Goal: Information Seeking & Learning: Understand process/instructions

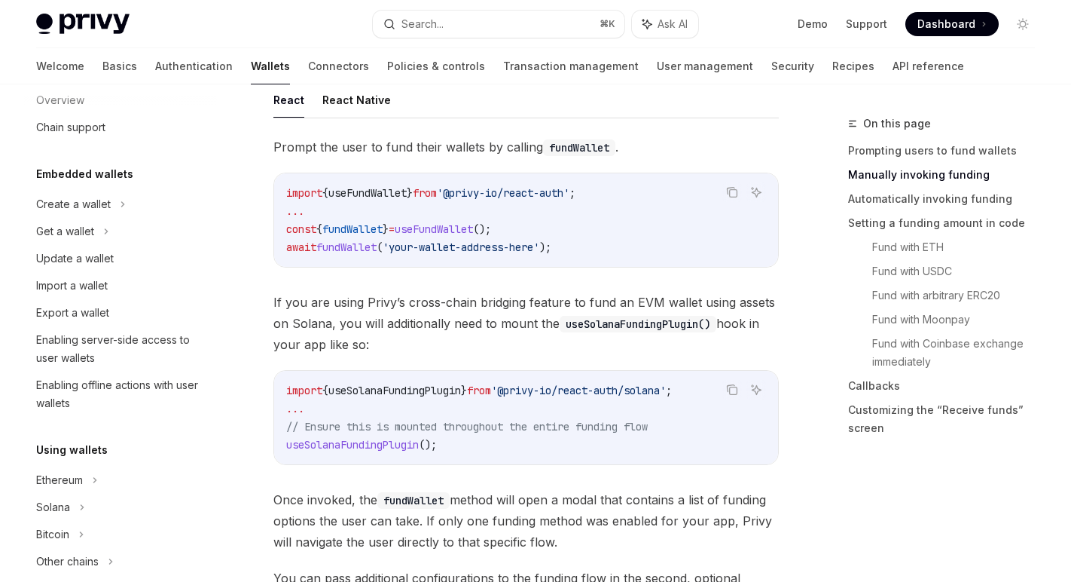
scroll to position [11, 0]
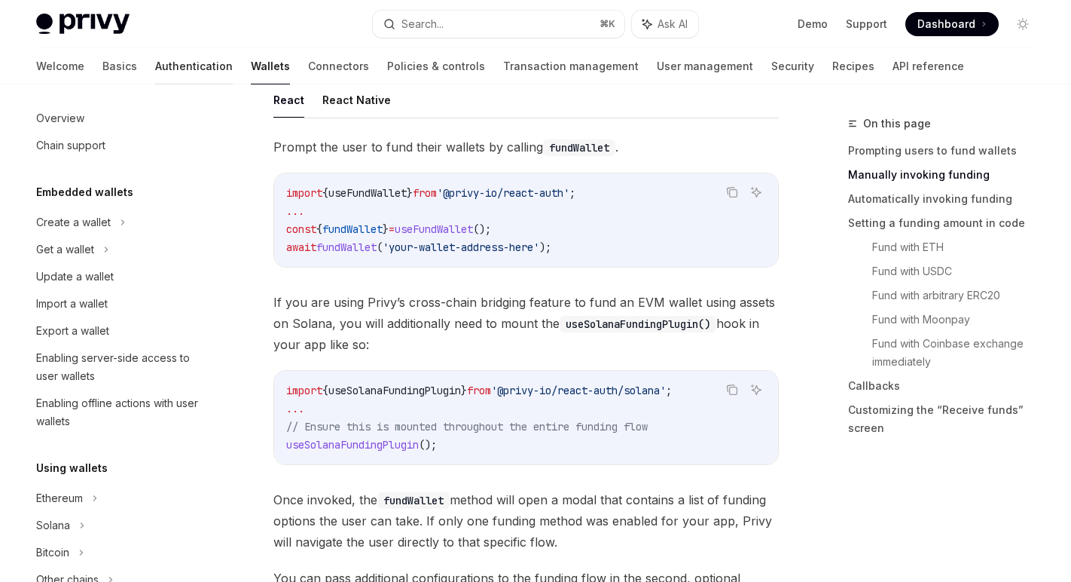
click at [155, 59] on link "Authentication" at bounding box center [194, 66] width 78 height 36
type textarea "*"
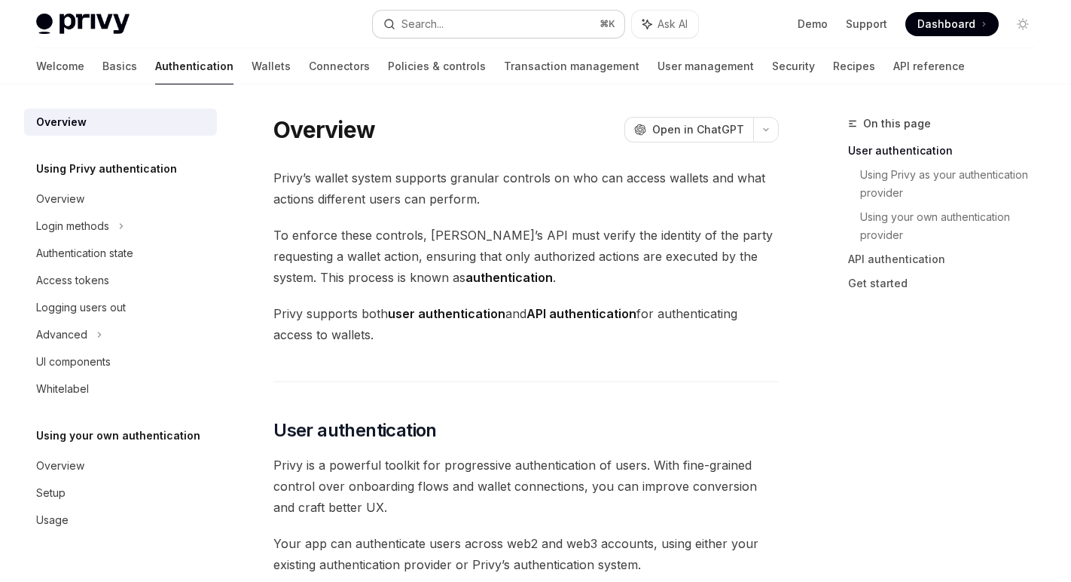
click at [429, 20] on div "Search..." at bounding box center [422, 24] width 42 height 18
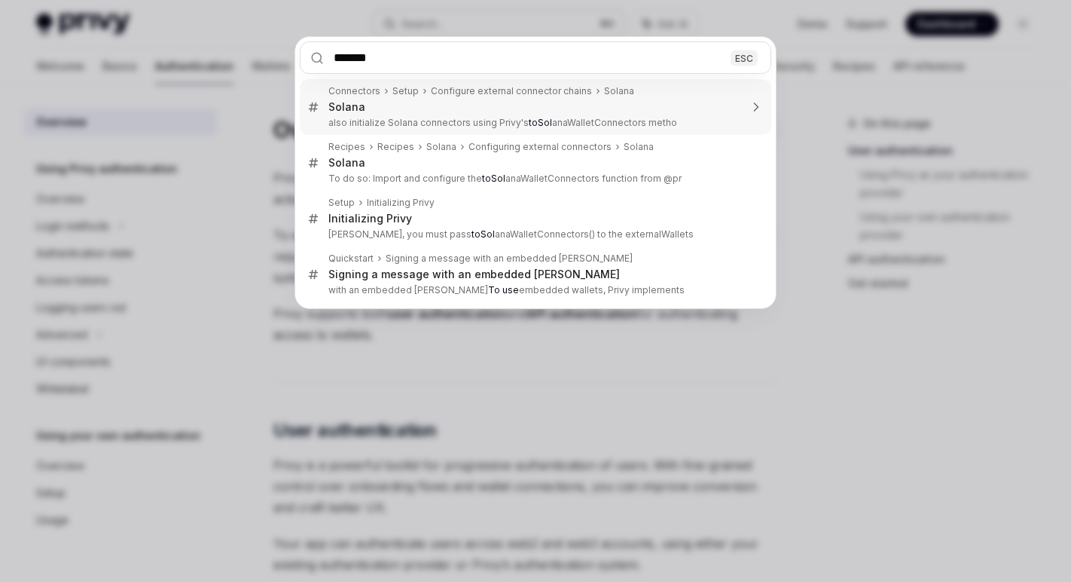
type input "********"
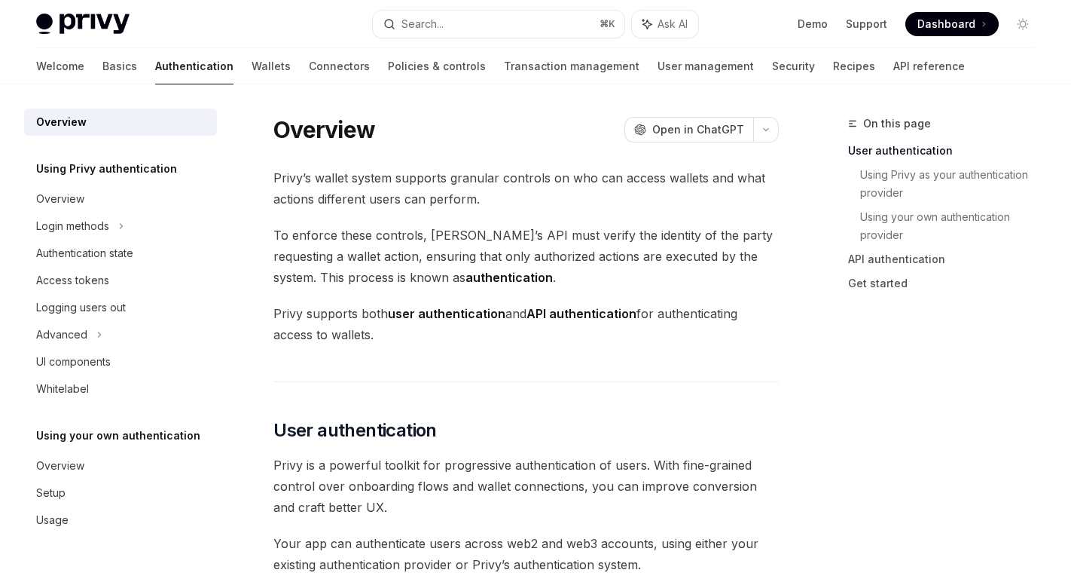
type textarea "*"
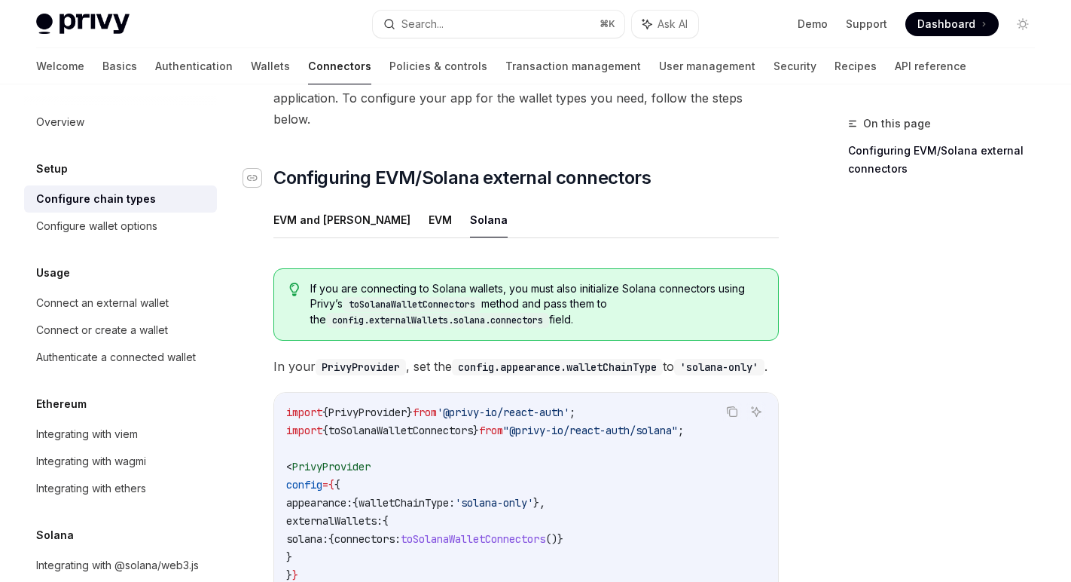
click at [252, 173] on icon "Navigate to header" at bounding box center [252, 177] width 11 height 9
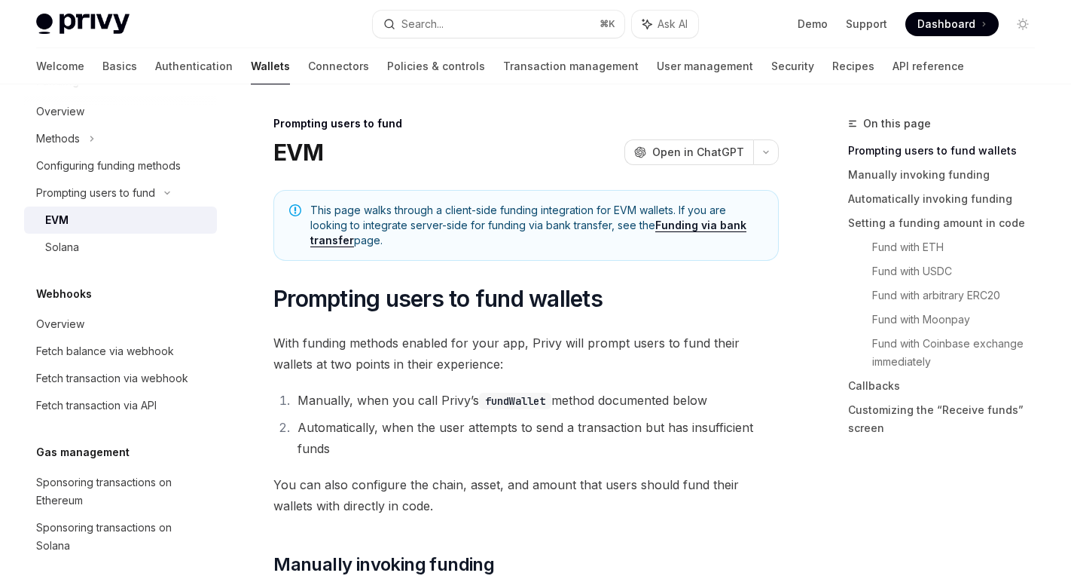
scroll to position [693, 0]
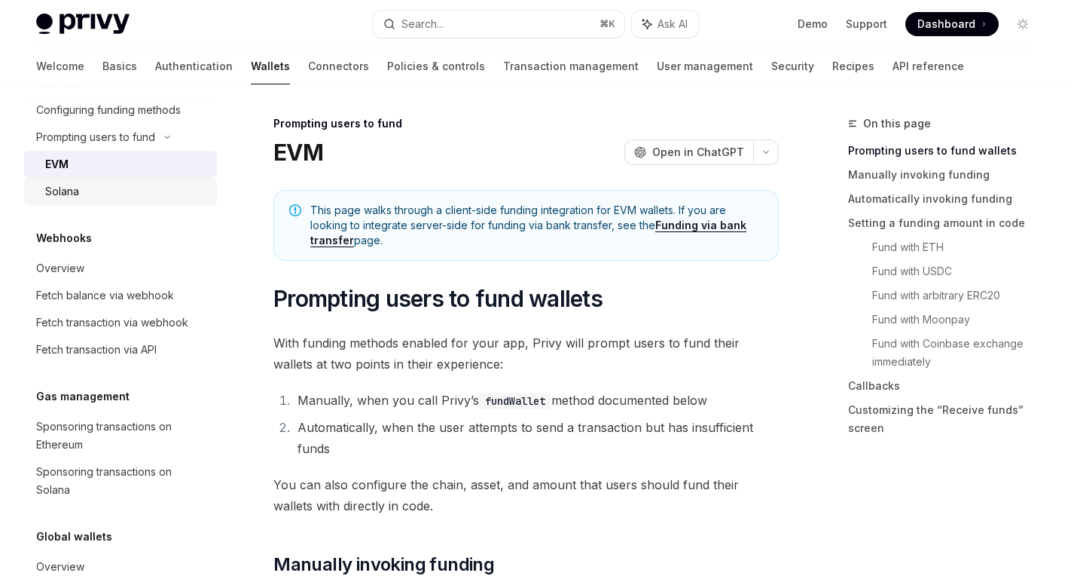
click at [81, 203] on link "Solana" at bounding box center [120, 191] width 193 height 27
type textarea "*"
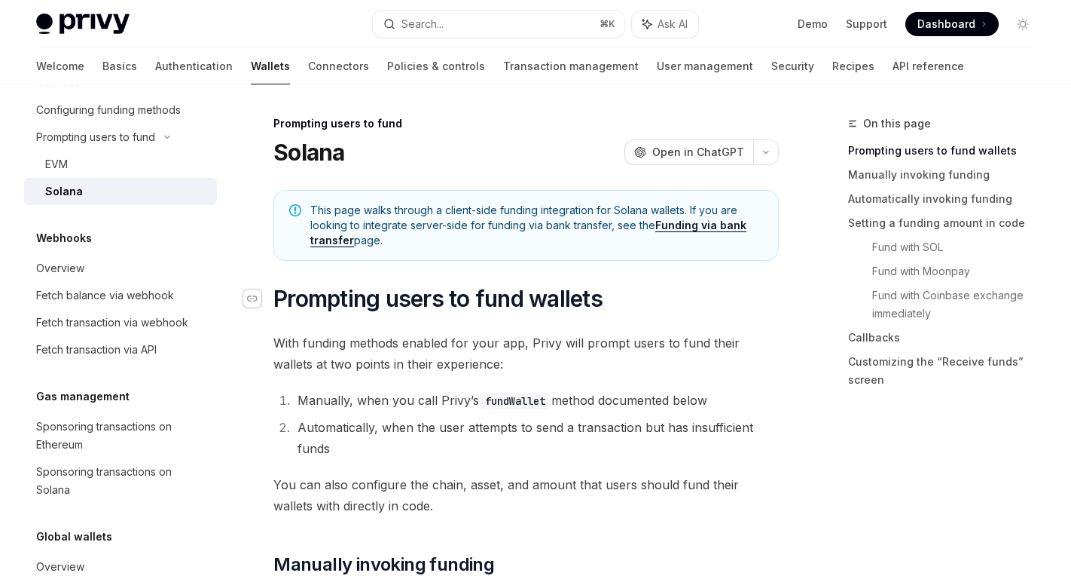
click at [258, 300] on div "Navigate to header" at bounding box center [252, 298] width 18 height 18
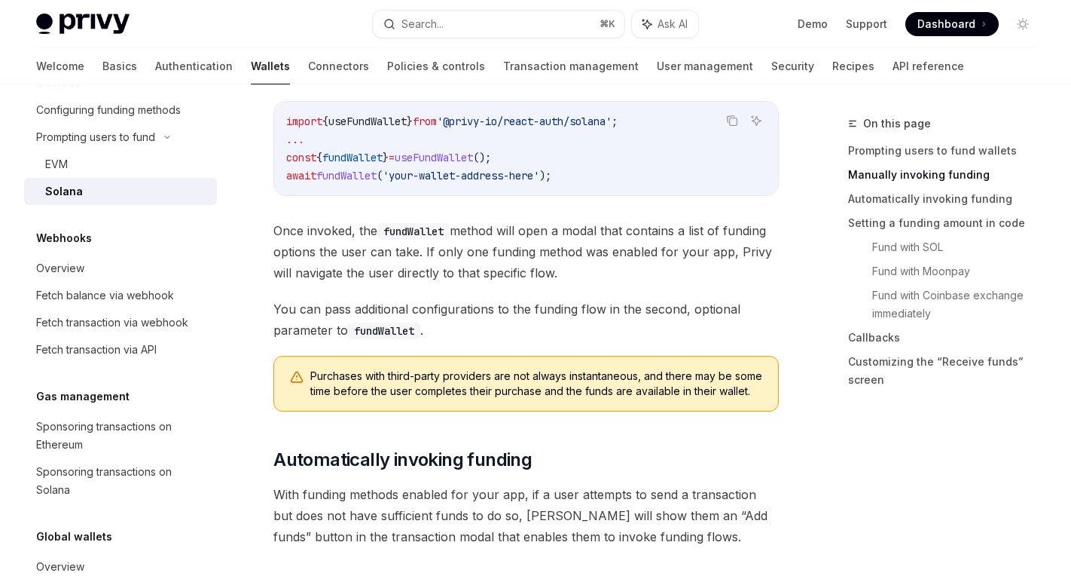
scroll to position [661, 0]
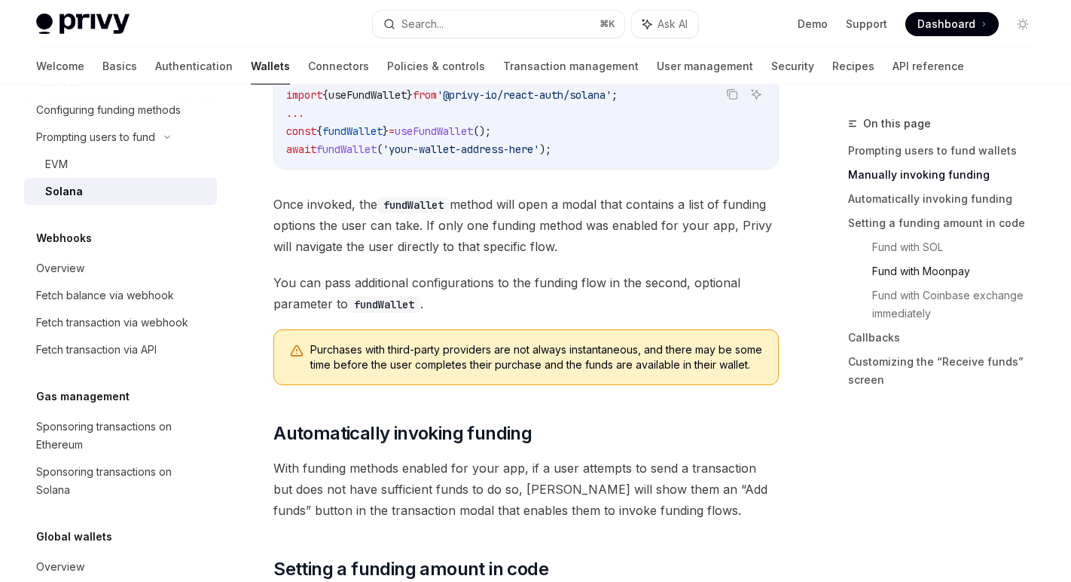
click at [907, 269] on link "Fund with Moonpay" at bounding box center [959, 271] width 175 height 24
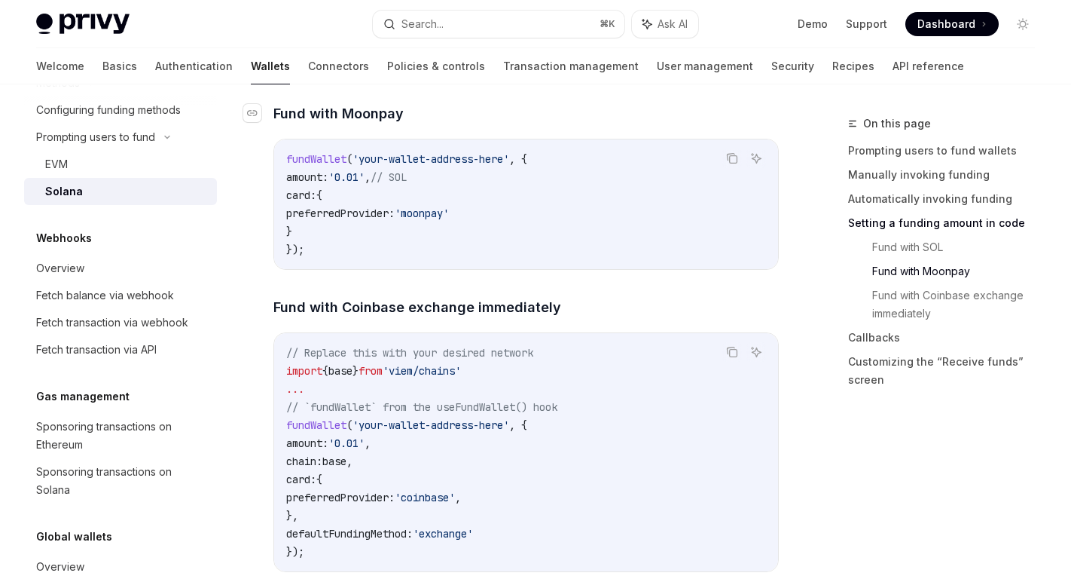
scroll to position [1951, 0]
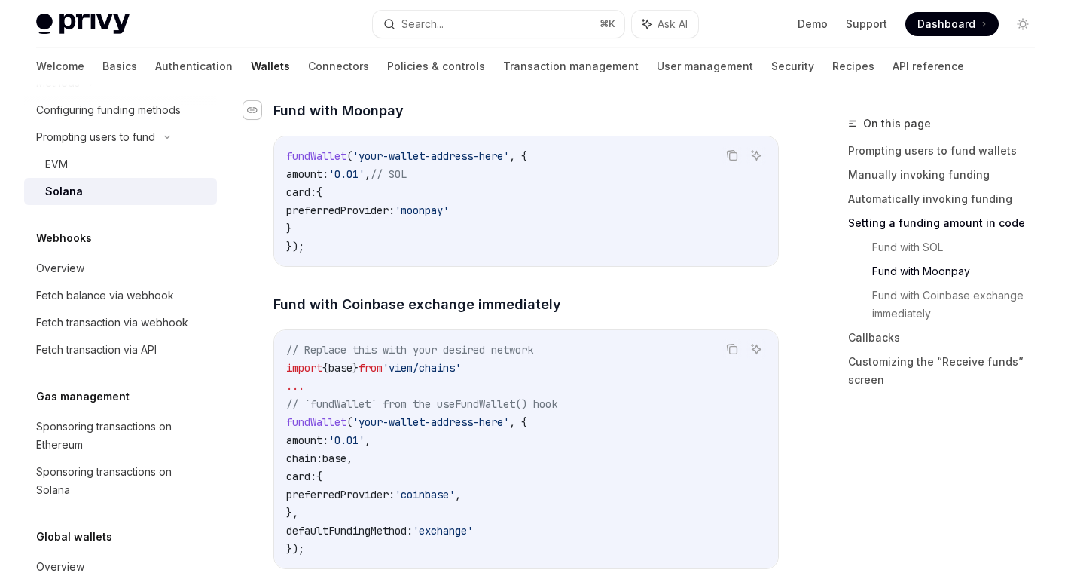
click at [259, 119] on div "Navigate to header" at bounding box center [252, 110] width 18 height 18
